Goal: Information Seeking & Learning: Understand process/instructions

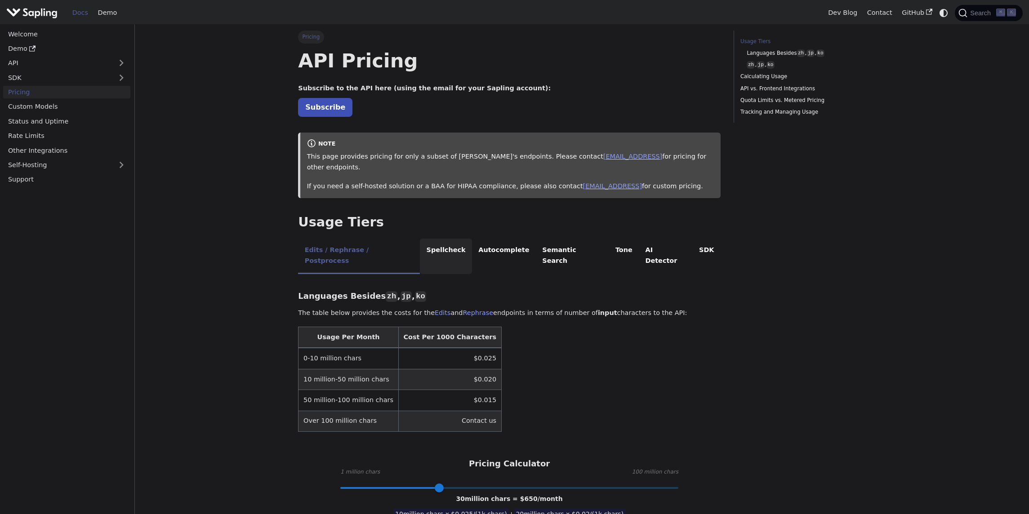
scroll to position [2, 0]
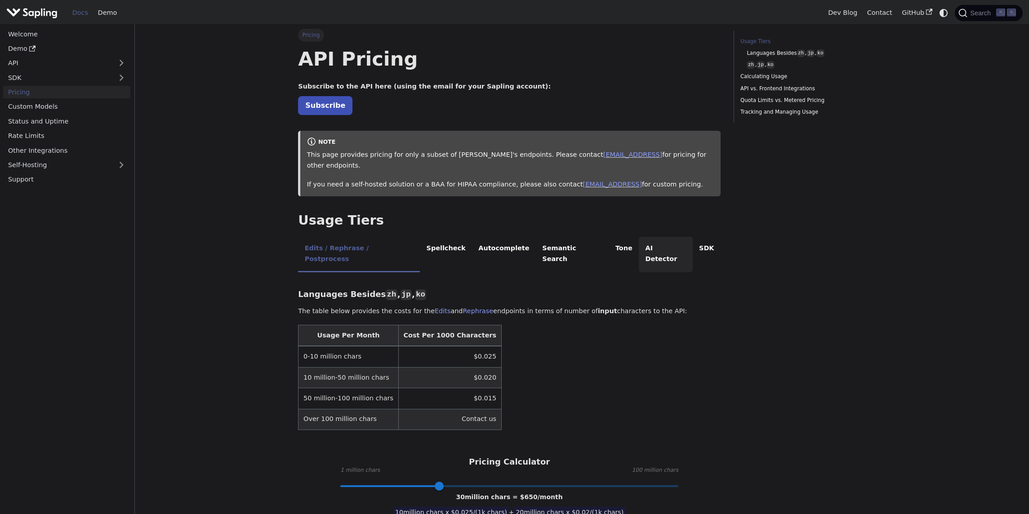
click at [646, 237] on li "AI Detector" at bounding box center [666, 255] width 54 height 36
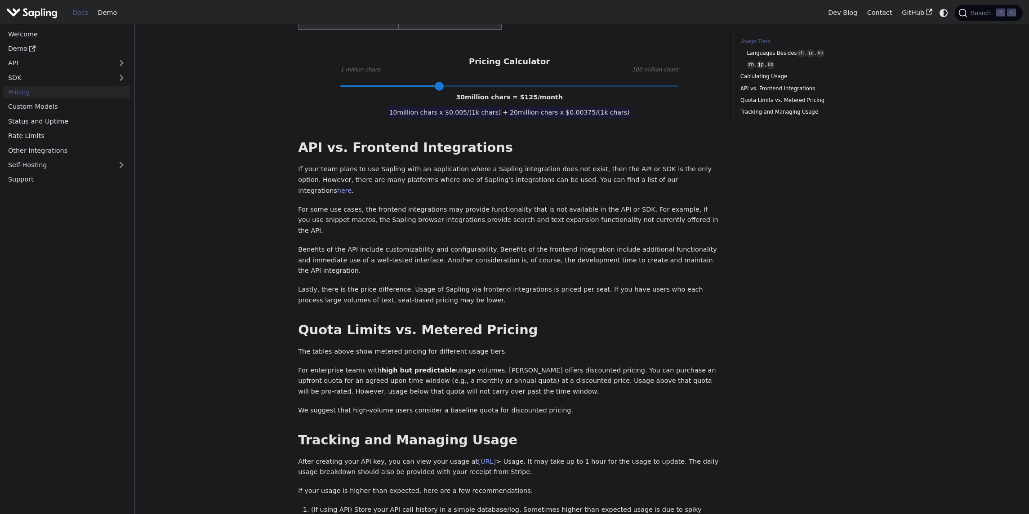
scroll to position [0, 0]
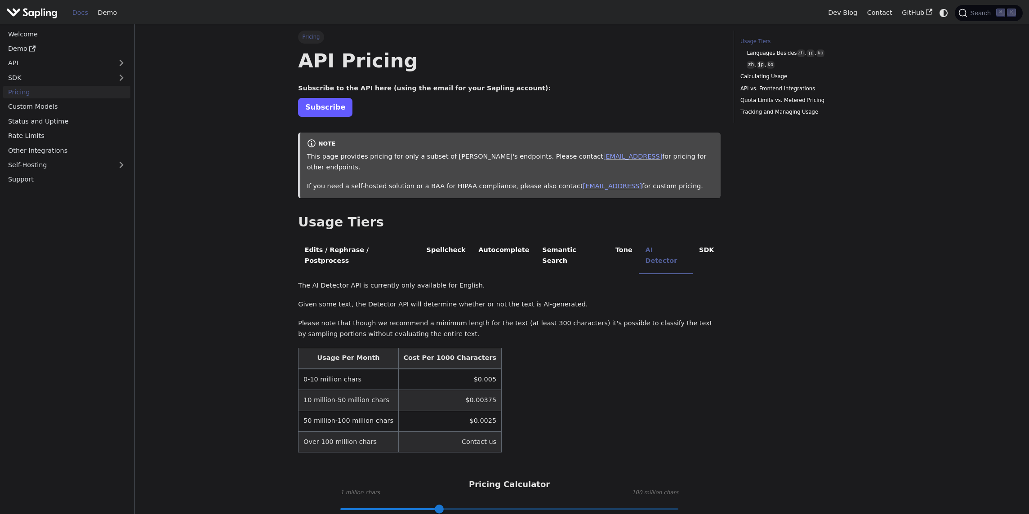
click at [336, 106] on link "Subscribe" at bounding box center [325, 107] width 54 height 18
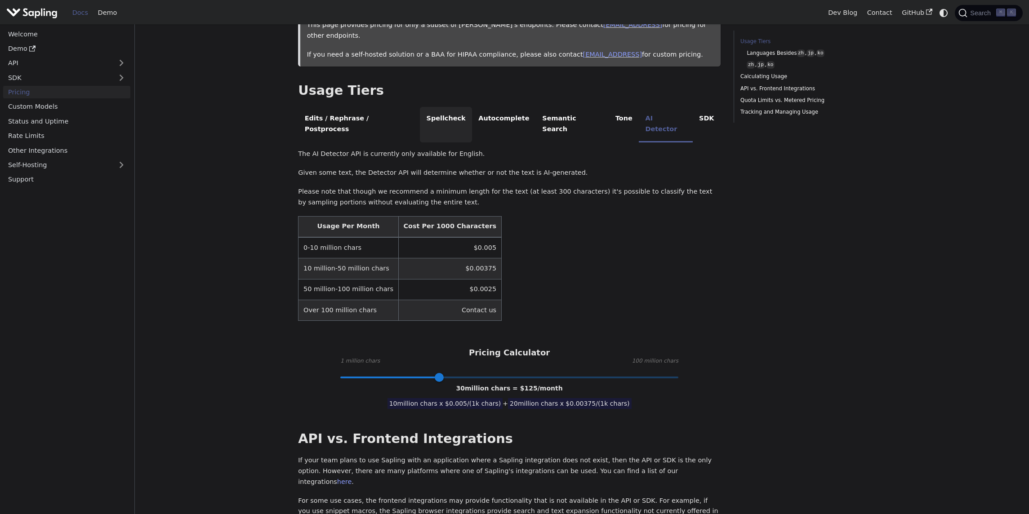
scroll to position [147, 0]
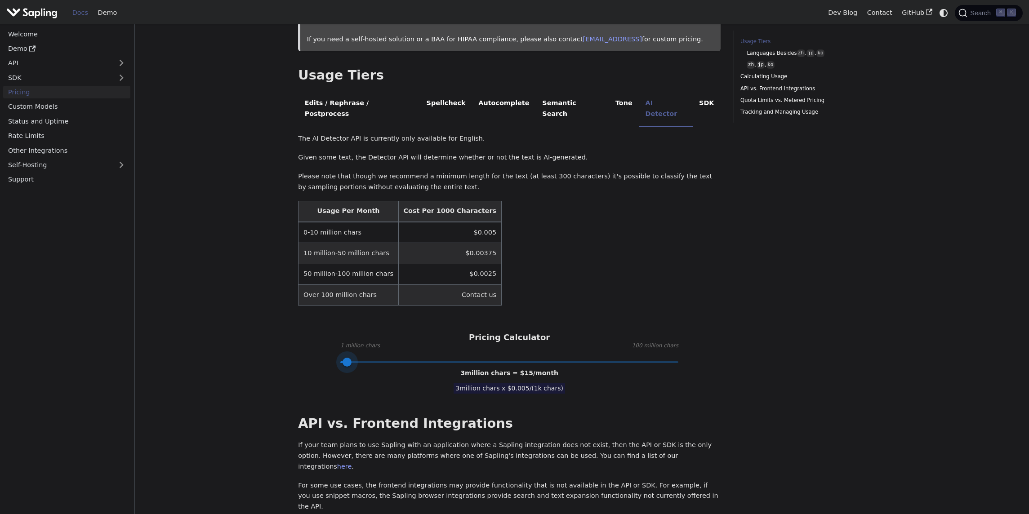
type input "1"
drag, startPoint x: 432, startPoint y: 341, endPoint x: 336, endPoint y: 345, distance: 95.9
click at [336, 358] on span at bounding box center [340, 362] width 9 height 9
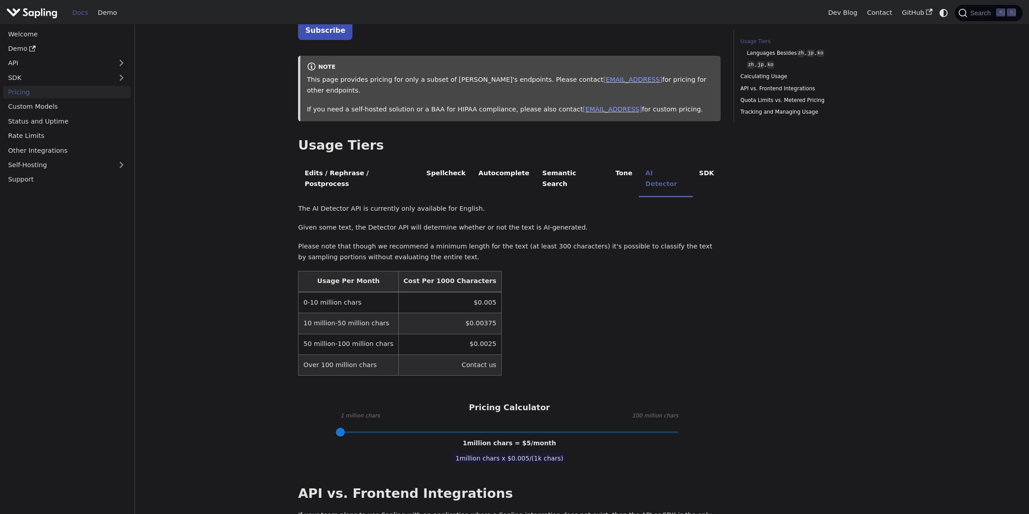
scroll to position [68, 0]
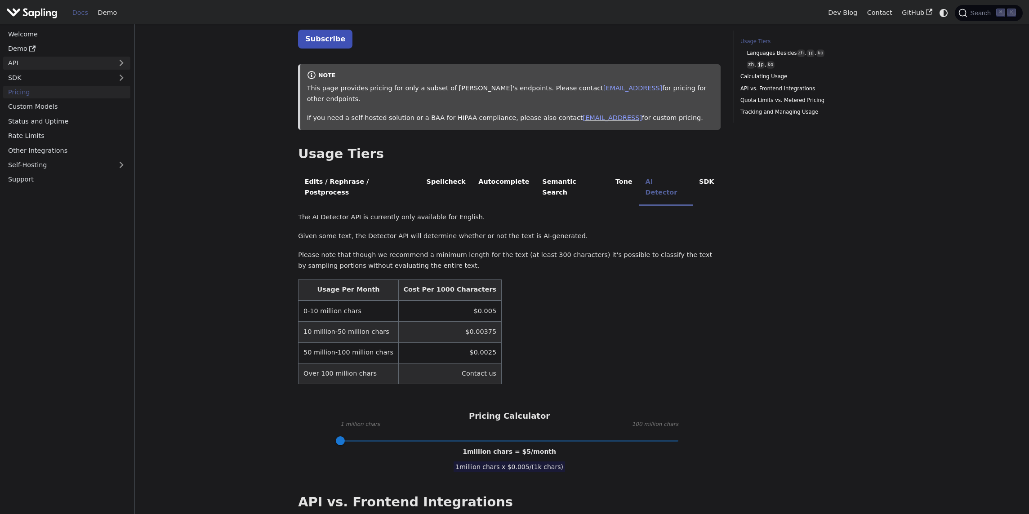
click at [49, 66] on link "API" at bounding box center [57, 63] width 109 height 13
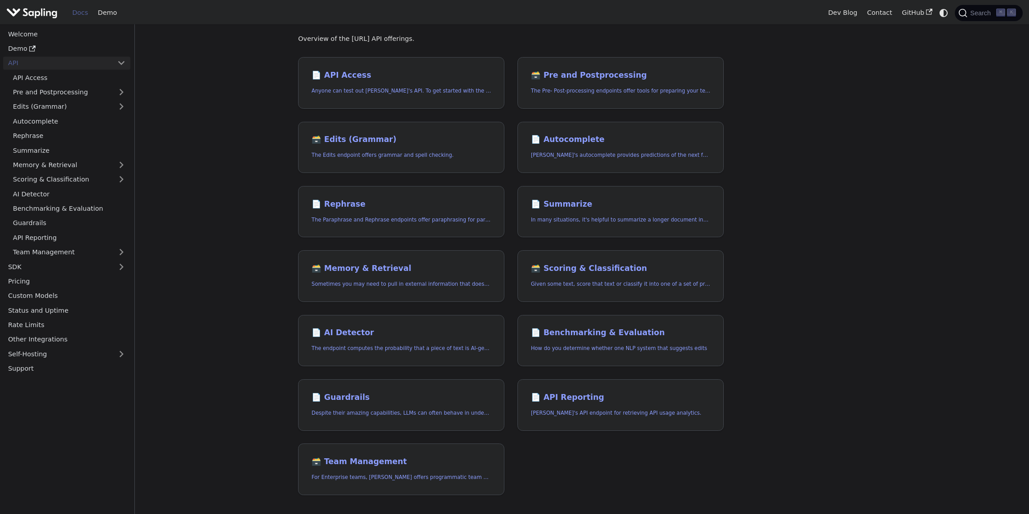
scroll to position [50, 0]
click at [402, 325] on link "📄️ AI Detector The endpoint computes the probability that a piece of text is AI…" at bounding box center [401, 341] width 206 height 52
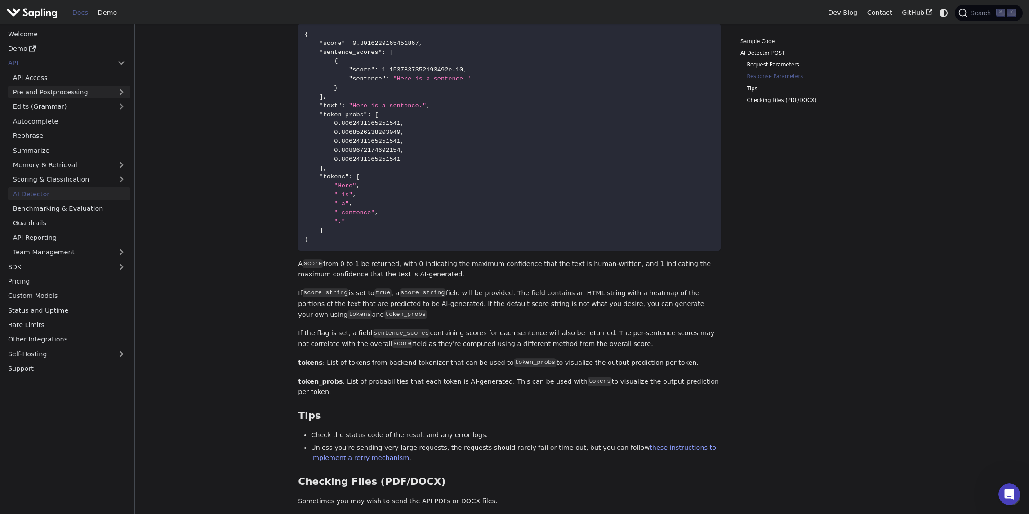
scroll to position [827, 0]
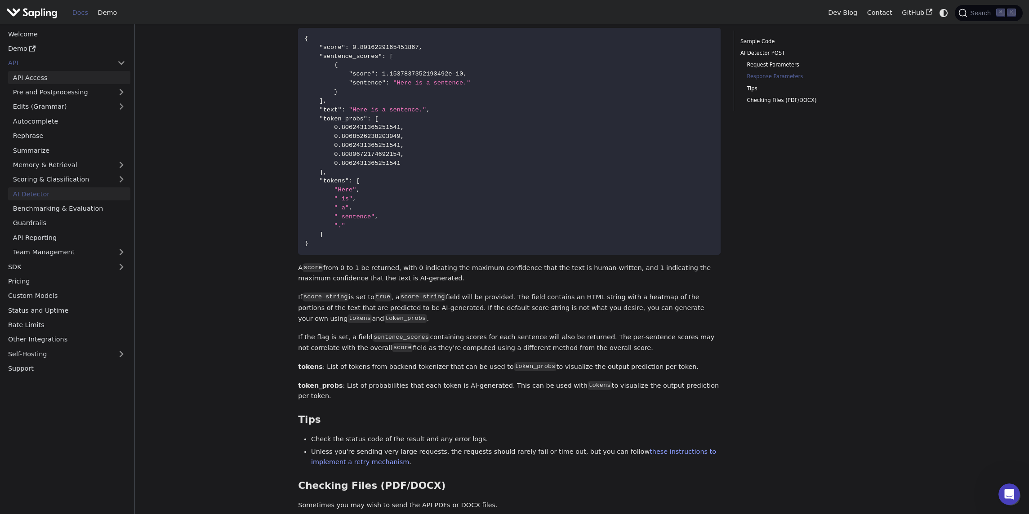
click at [43, 79] on link "API Access" at bounding box center [69, 77] width 122 height 13
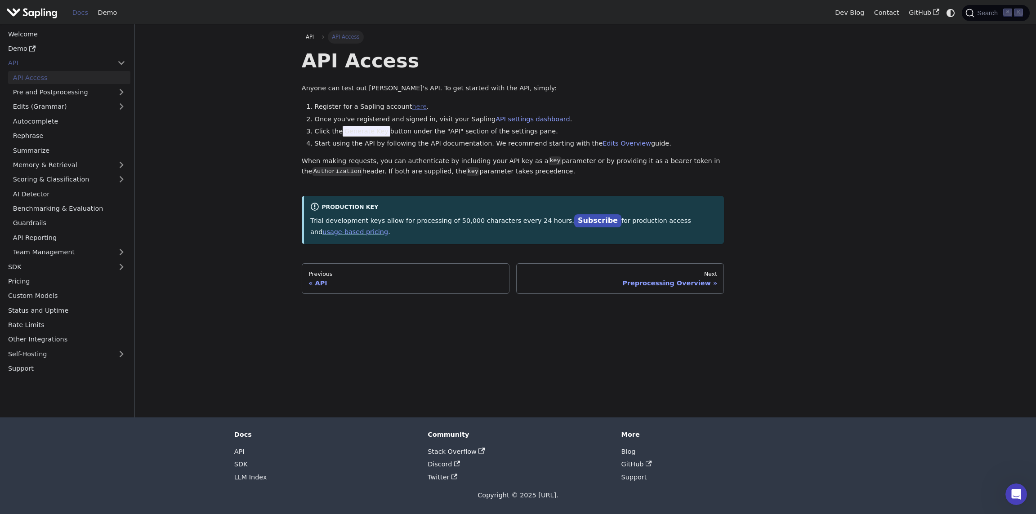
click at [412, 105] on link "here" at bounding box center [419, 106] width 14 height 7
click at [42, 32] on link "Welcome" at bounding box center [66, 33] width 127 height 13
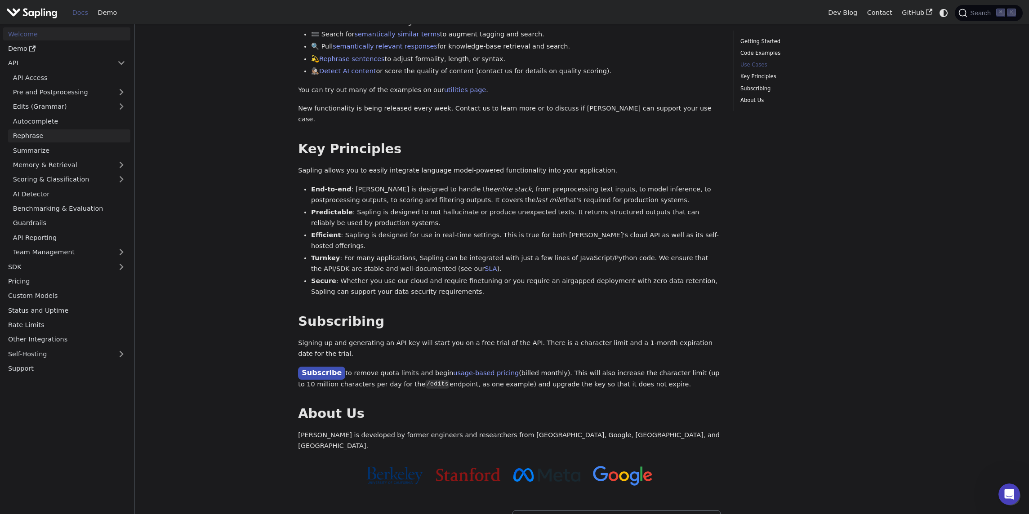
scroll to position [342, 0]
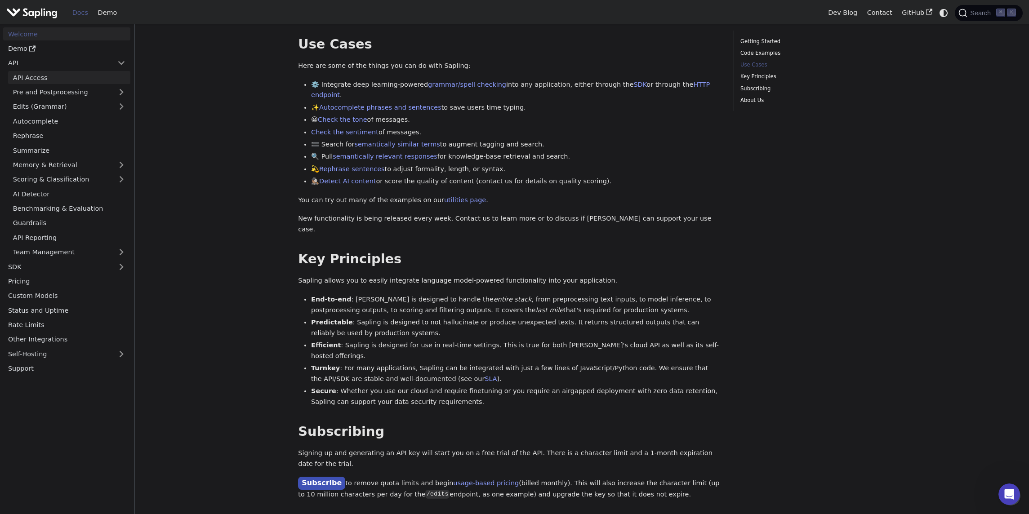
click at [64, 79] on link "API Access" at bounding box center [69, 77] width 122 height 13
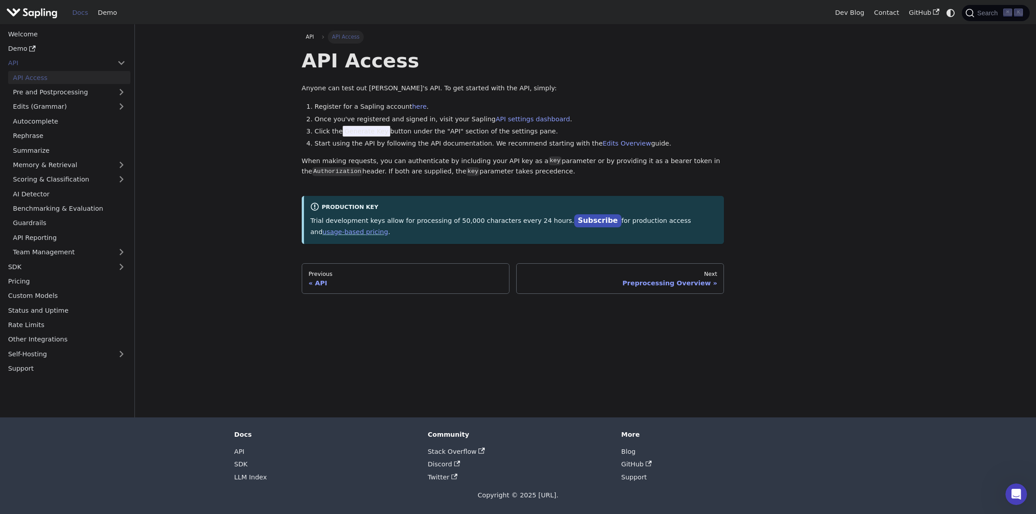
click at [419, 108] on li "Register for a Sapling account here ." at bounding box center [520, 107] width 410 height 11
click at [415, 107] on link "here" at bounding box center [419, 106] width 14 height 7
drag, startPoint x: 341, startPoint y: 131, endPoint x: 399, endPoint y: 132, distance: 58.0
click at [399, 132] on li "Click the Generate Key button under the "API" section of the settings pane." at bounding box center [520, 131] width 410 height 11
click at [54, 196] on link "AI Detector" at bounding box center [69, 194] width 122 height 13
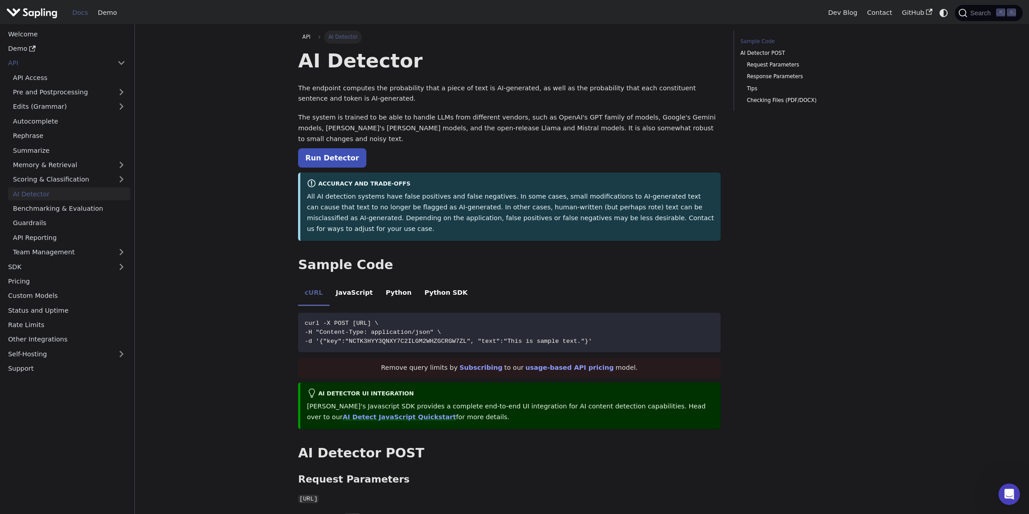
click at [348, 151] on link "Run Detector" at bounding box center [332, 157] width 68 height 19
click at [713, 316] on button "Copy code to clipboard" at bounding box center [710, 322] width 13 height 13
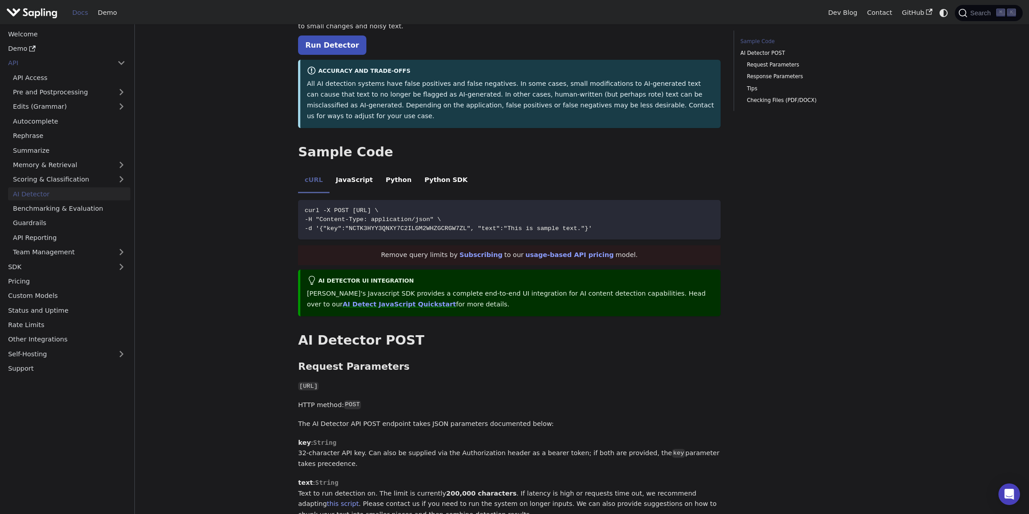
scroll to position [151, 0]
